Goal: Task Accomplishment & Management: Manage account settings

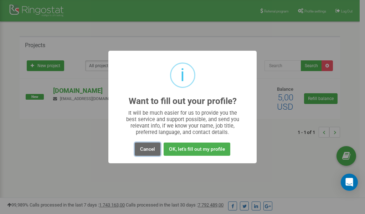
click at [143, 148] on button "Cancel" at bounding box center [148, 148] width 26 height 13
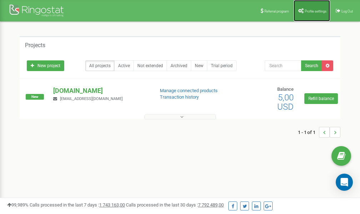
click at [307, 14] on link "Profile settings" at bounding box center [311, 10] width 36 height 21
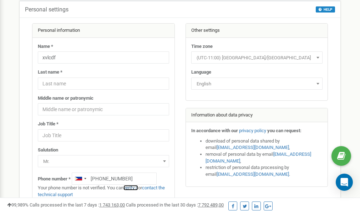
click at [133, 188] on link "verify it" at bounding box center [130, 187] width 15 height 5
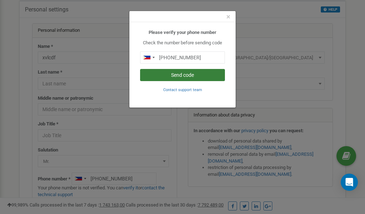
click at [185, 76] on button "Send code" at bounding box center [182, 75] width 85 height 12
